Goal: Information Seeking & Learning: Learn about a topic

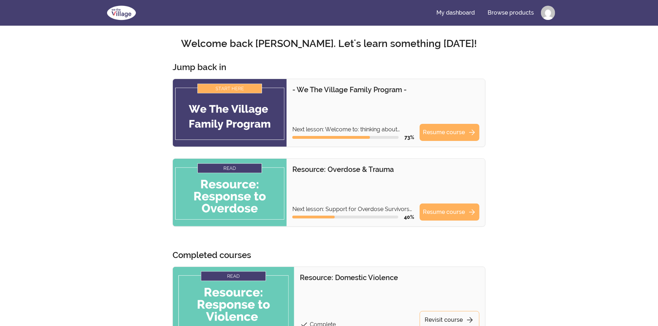
scroll to position [36, 0]
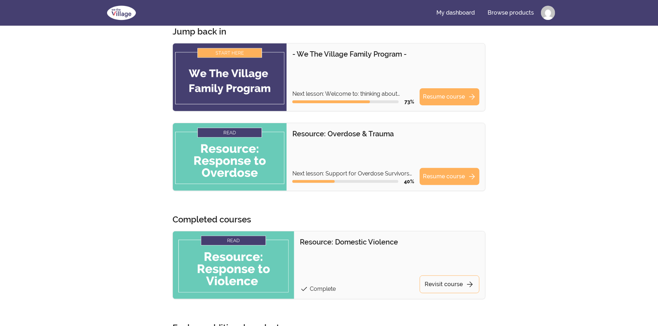
click at [245, 82] on img at bounding box center [230, 77] width 114 height 68
click at [457, 96] on link "Resume course arrow_forward" at bounding box center [450, 96] width 60 height 17
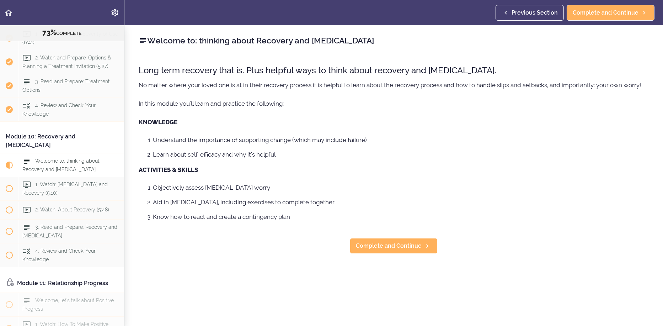
scroll to position [1411, 0]
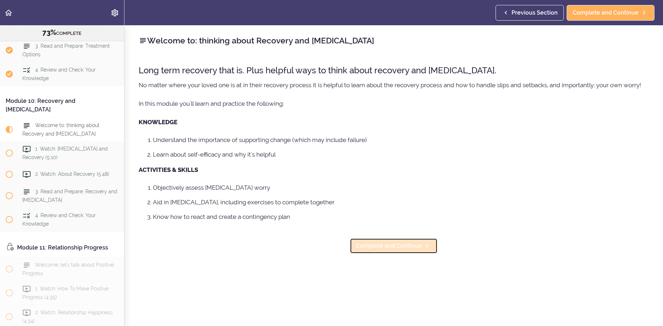
click at [407, 248] on span "Complete and Continue" at bounding box center [389, 245] width 66 height 9
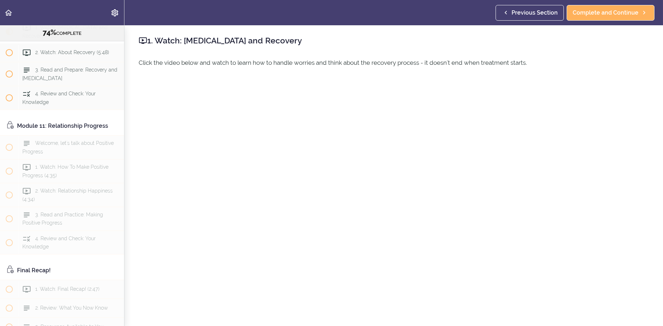
scroll to position [77, 0]
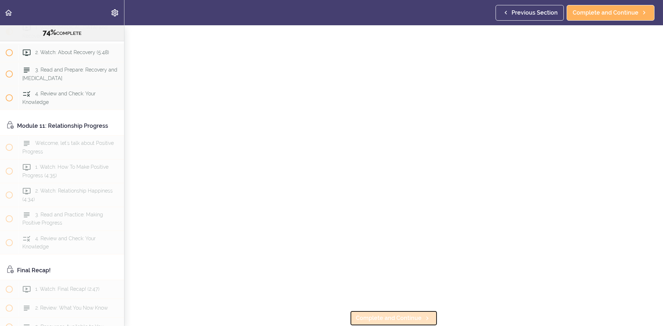
click at [399, 314] on span "Complete and Continue" at bounding box center [389, 318] width 66 height 9
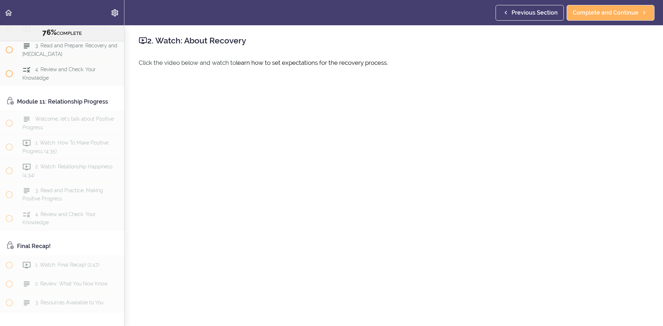
scroll to position [77, 0]
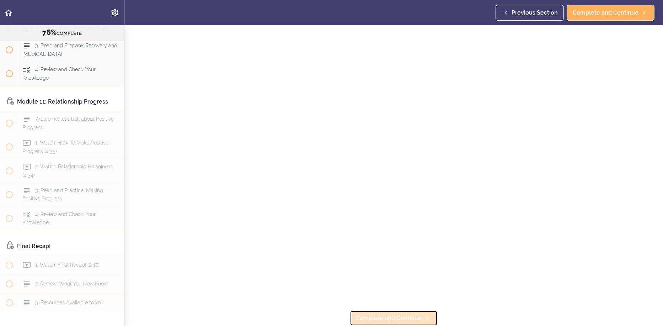
click at [398, 314] on span "Complete and Continue" at bounding box center [389, 318] width 66 height 9
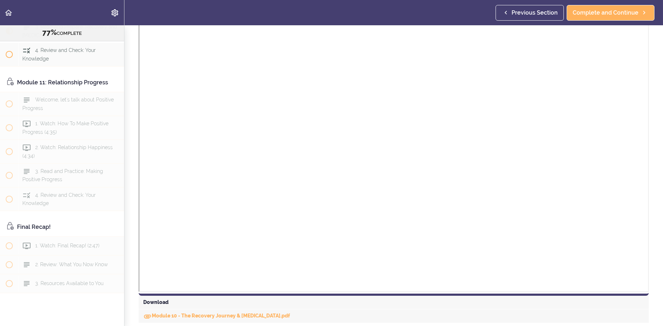
scroll to position [360, 0]
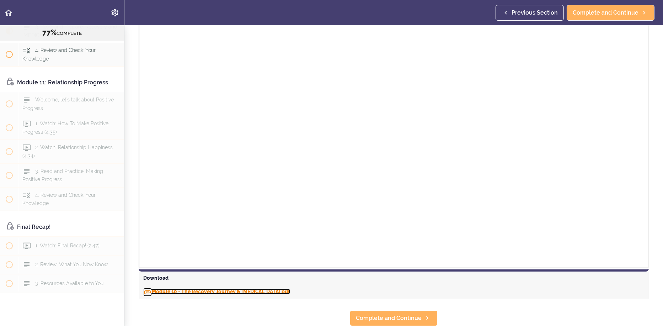
click at [258, 288] on link "Module 10 - The Recovery Journey & [MEDICAL_DATA].pdf" at bounding box center [216, 291] width 147 height 6
click at [655, 147] on section "- We The Village Family Program - 77% COMPLETE Module 1: Introduction to the Pr…" at bounding box center [331, 175] width 663 height 300
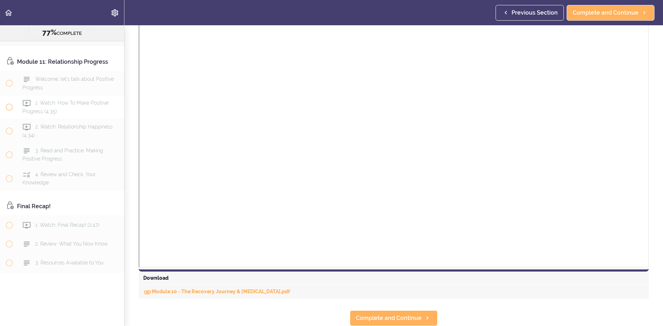
scroll to position [1636, 0]
